Goal: Transaction & Acquisition: Purchase product/service

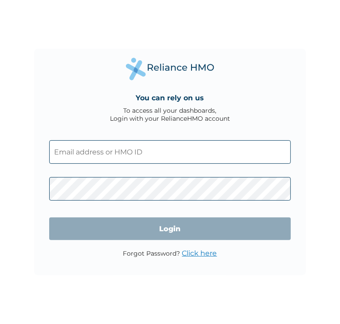
click at [184, 158] on input "text" at bounding box center [170, 152] width 242 height 24
type input "[EMAIL_ADDRESS][DOMAIN_NAME]"
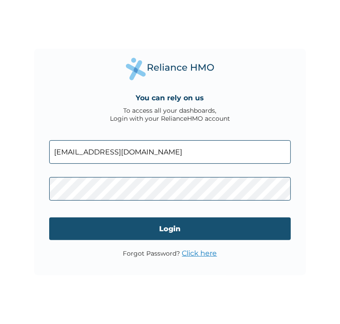
click at [207, 236] on input "Login" at bounding box center [170, 228] width 242 height 23
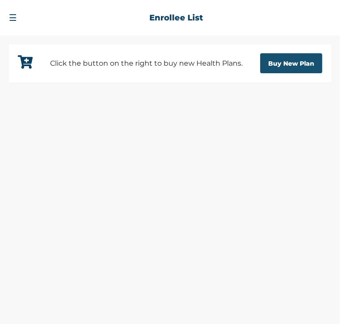
click at [303, 60] on button "Buy New Plan" at bounding box center [291, 63] width 62 height 20
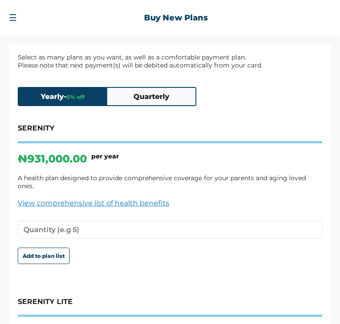
click at [192, 94] on button "Quarterly" at bounding box center [151, 96] width 89 height 17
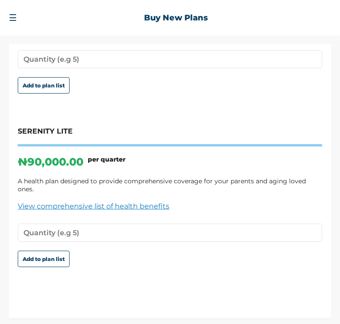
scroll to position [167, 0]
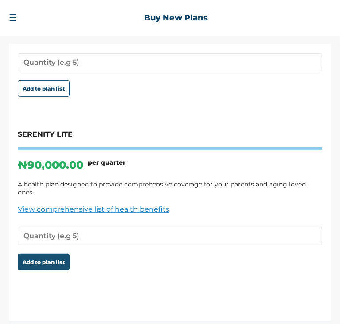
click at [59, 255] on button "Add to plan list" at bounding box center [44, 262] width 52 height 16
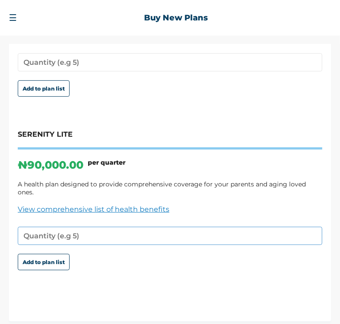
click at [76, 235] on input "number" at bounding box center [170, 236] width 305 height 18
type input "10"
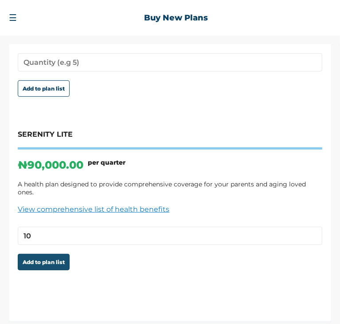
click at [54, 261] on button "Add to plan list" at bounding box center [44, 262] width 52 height 16
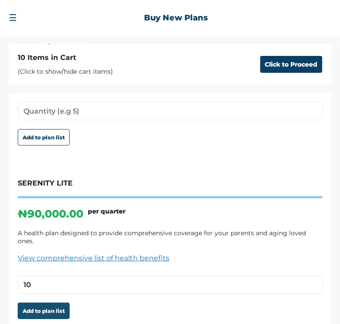
scroll to position [215, 0]
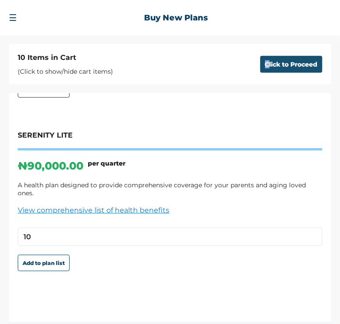
drag, startPoint x: 249, startPoint y: 61, endPoint x: 260, endPoint y: 61, distance: 11.5
click at [260, 61] on div "10 Items in Cart (Click to show/hide cart items) Click to Proceed" at bounding box center [170, 64] width 322 height 40
click at [260, 61] on button "Click to Proceed" at bounding box center [291, 64] width 62 height 17
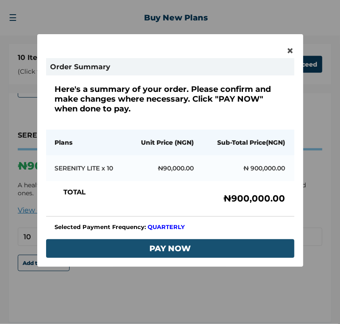
click at [180, 246] on button "PAY NOW" at bounding box center [170, 248] width 248 height 19
